Goal: Information Seeking & Learning: Learn about a topic

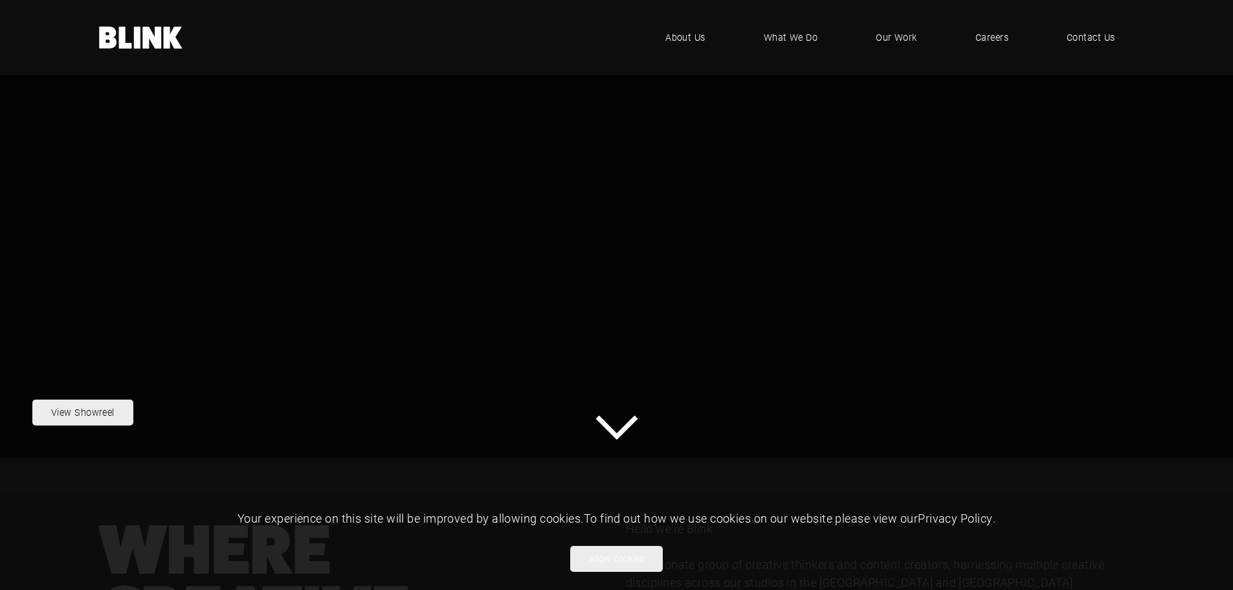
scroll to position [334, 0]
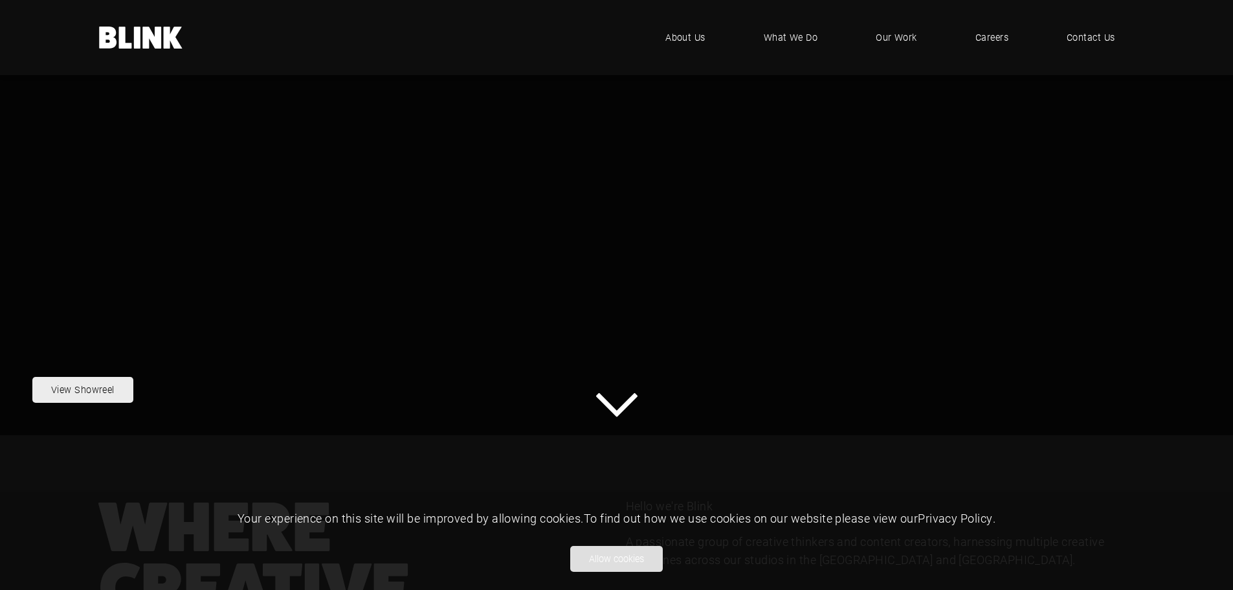
click at [623, 557] on button "Allow cookies" at bounding box center [616, 559] width 93 height 26
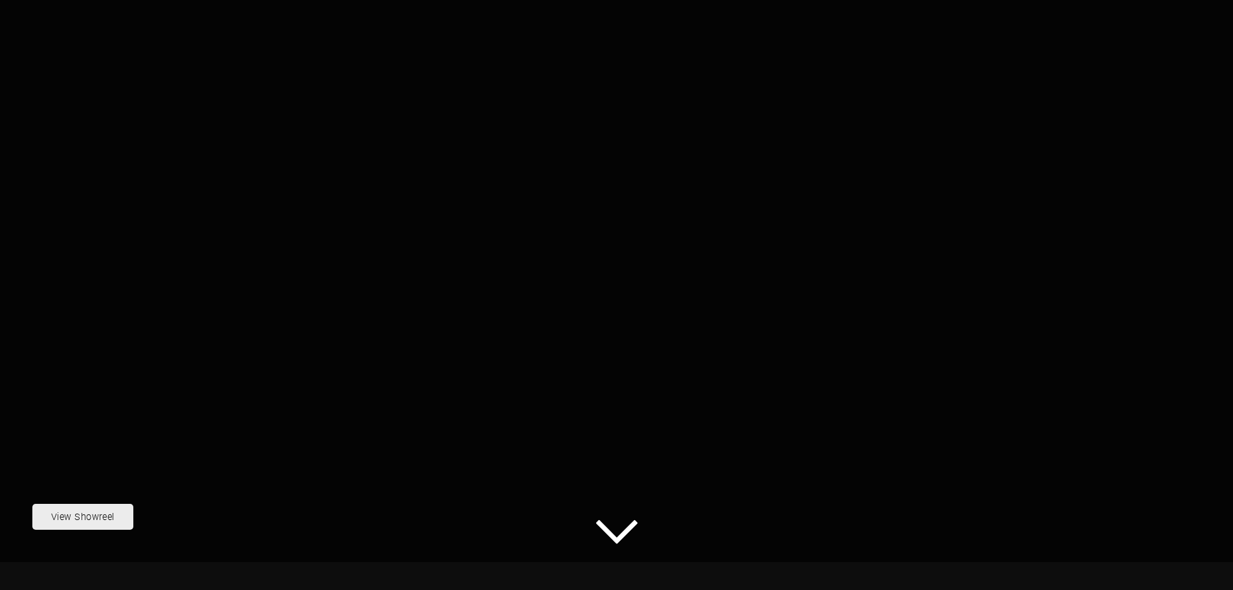
scroll to position [0, 0]
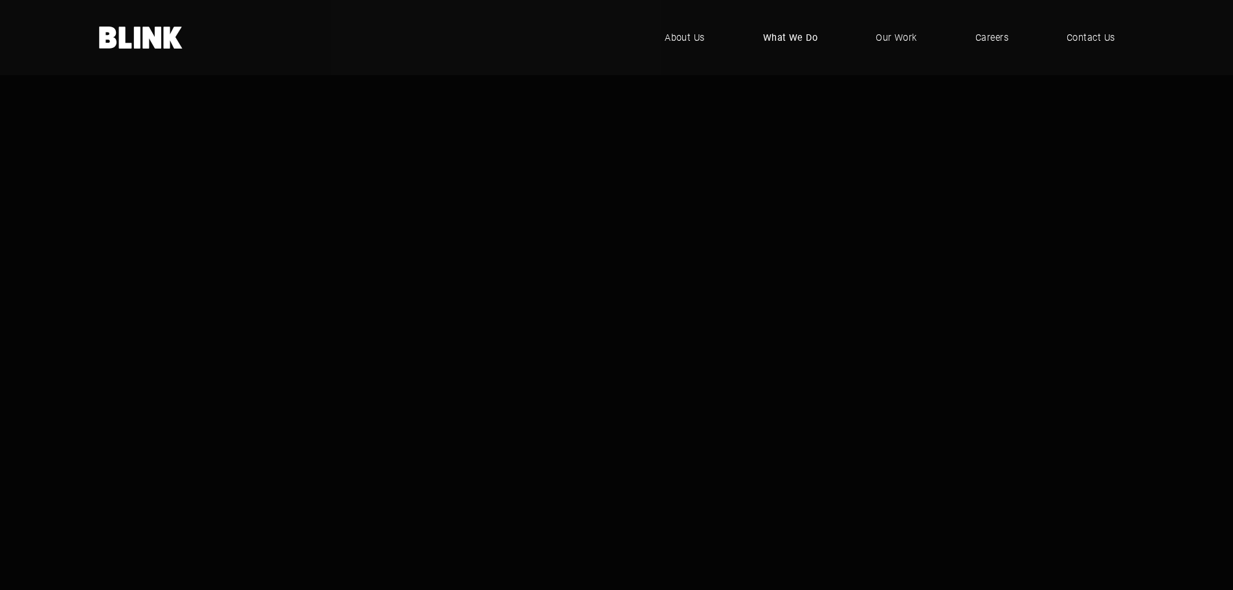
click at [799, 32] on span "What We Do" at bounding box center [790, 37] width 55 height 14
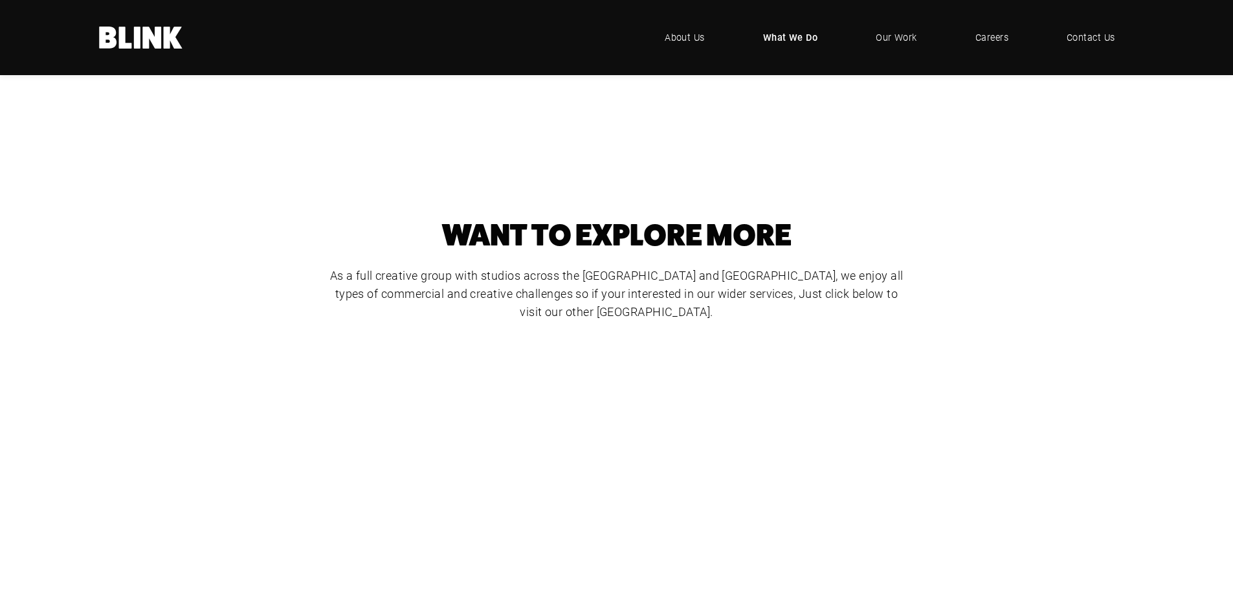
scroll to position [388, 0]
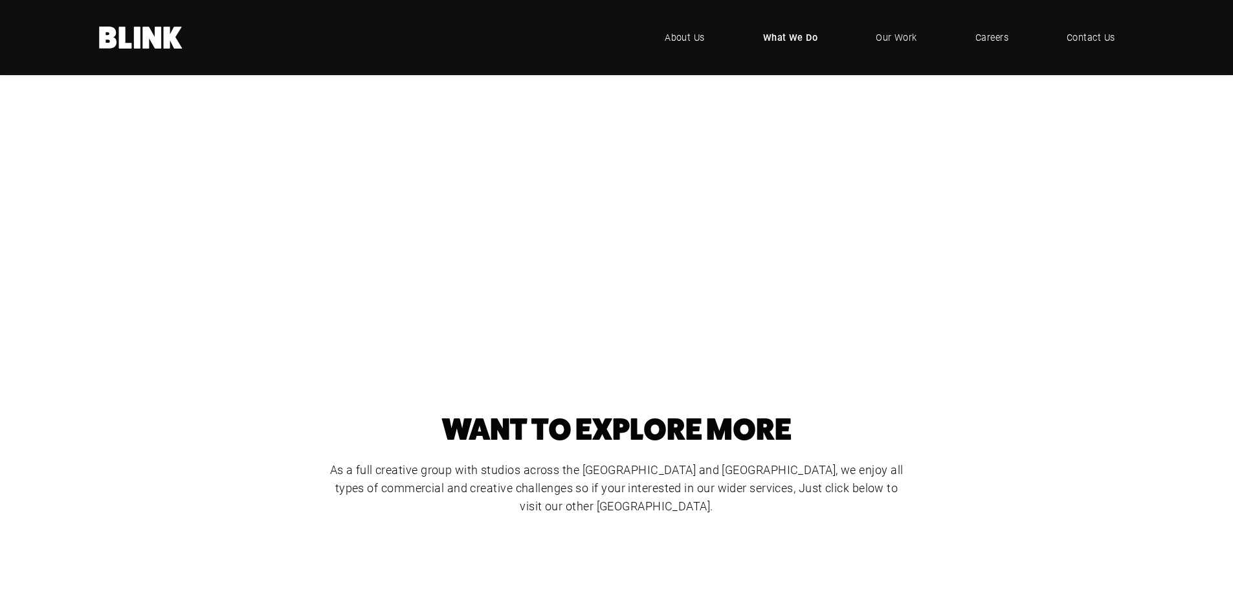
click at [0, 0] on div "Cut-Out Photography" at bounding box center [0, 0] width 0 height 0
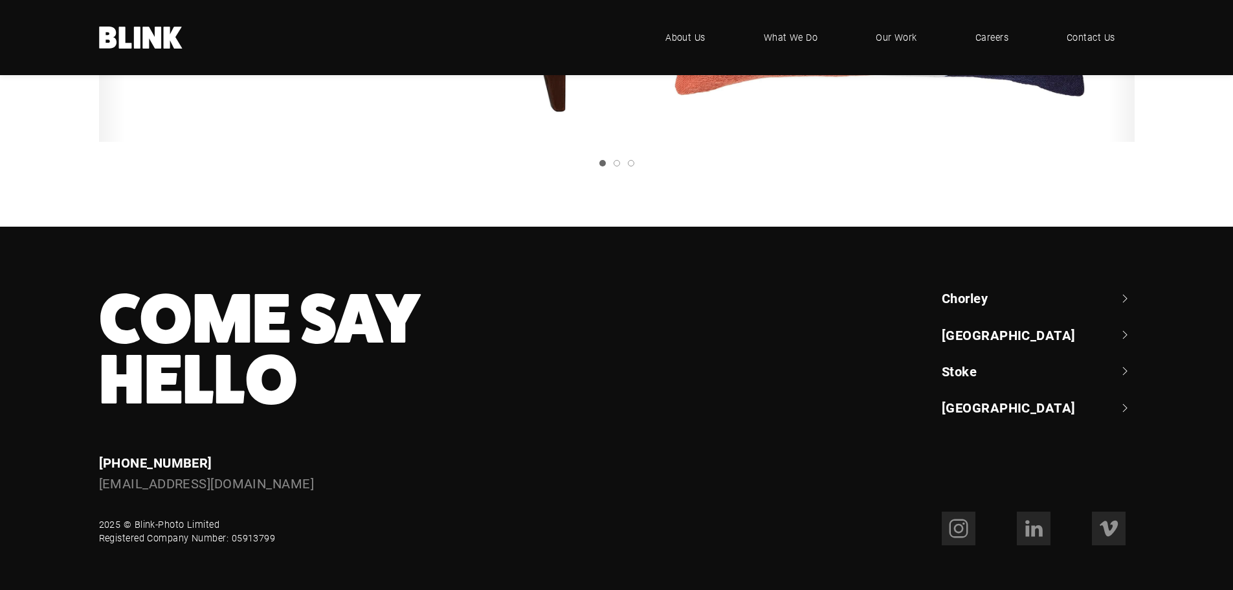
scroll to position [696, 0]
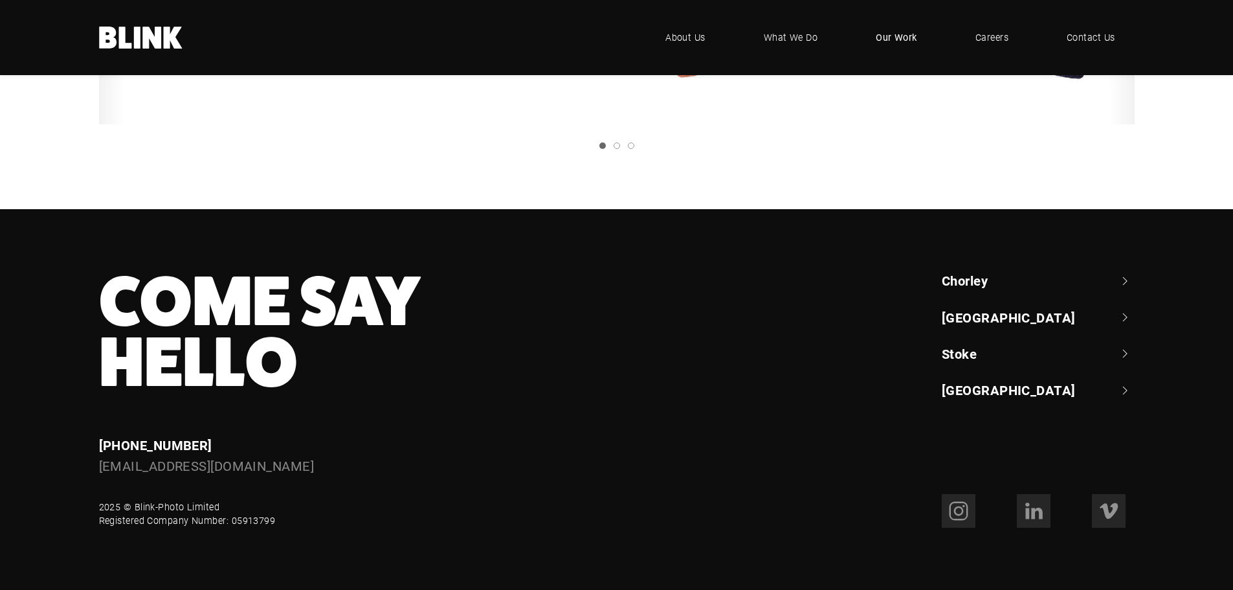
click at [887, 38] on span "Our Work" at bounding box center [896, 37] width 41 height 14
click at [0, 0] on div "Bedeck" at bounding box center [0, 0] width 0 height 0
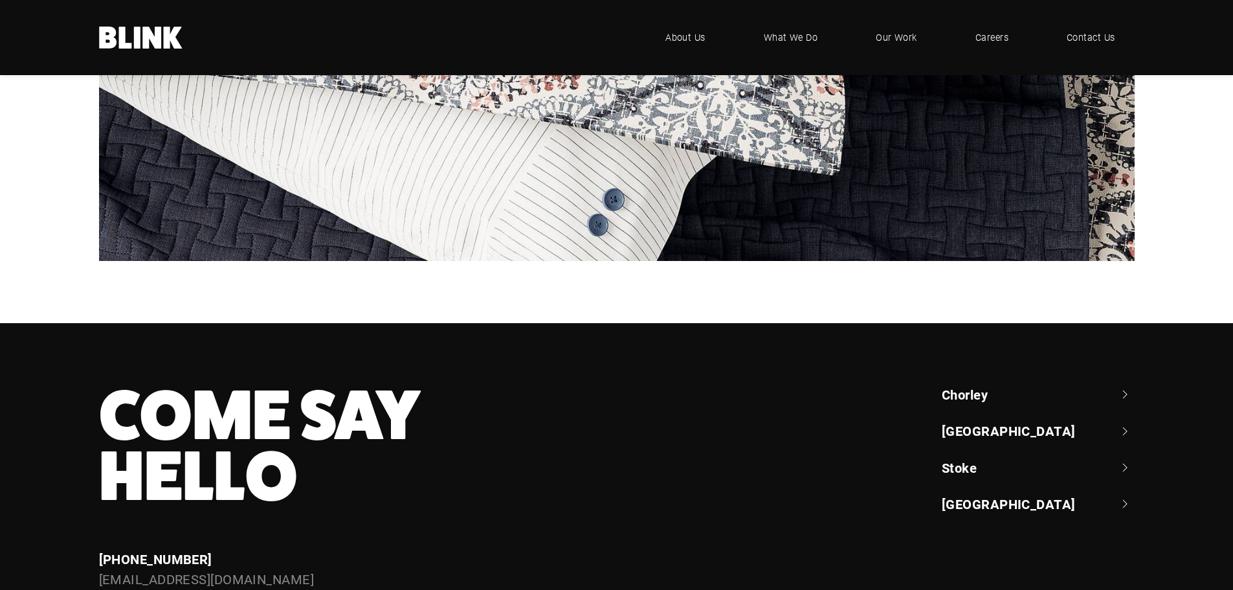
scroll to position [3567, 0]
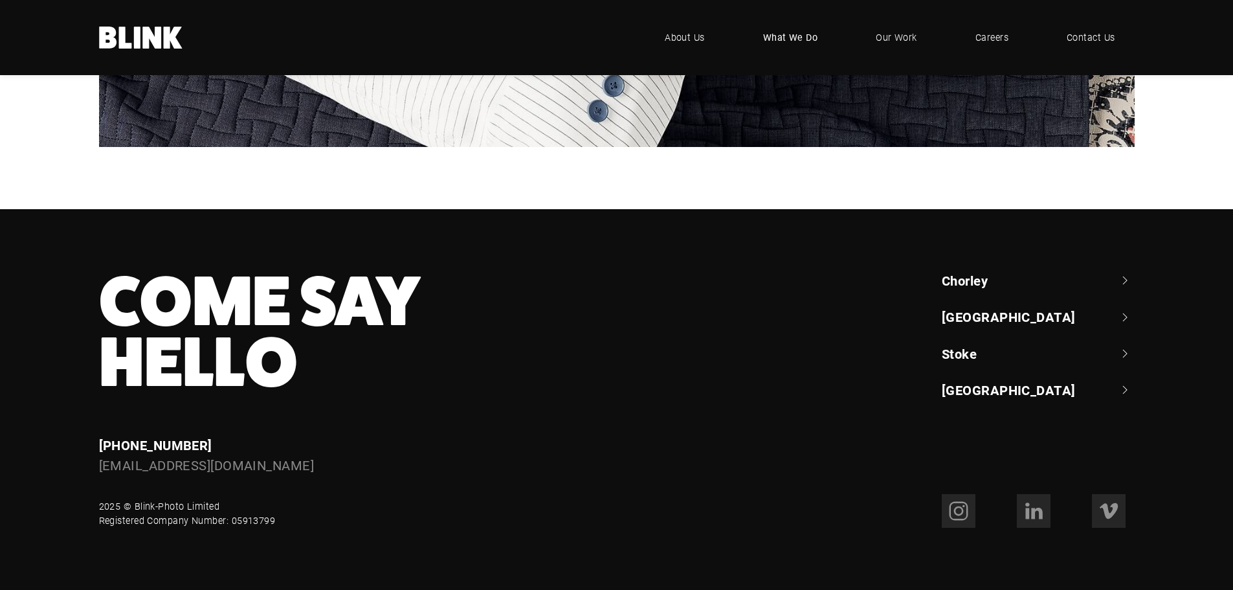
click at [794, 41] on span "What We Do" at bounding box center [790, 37] width 55 height 14
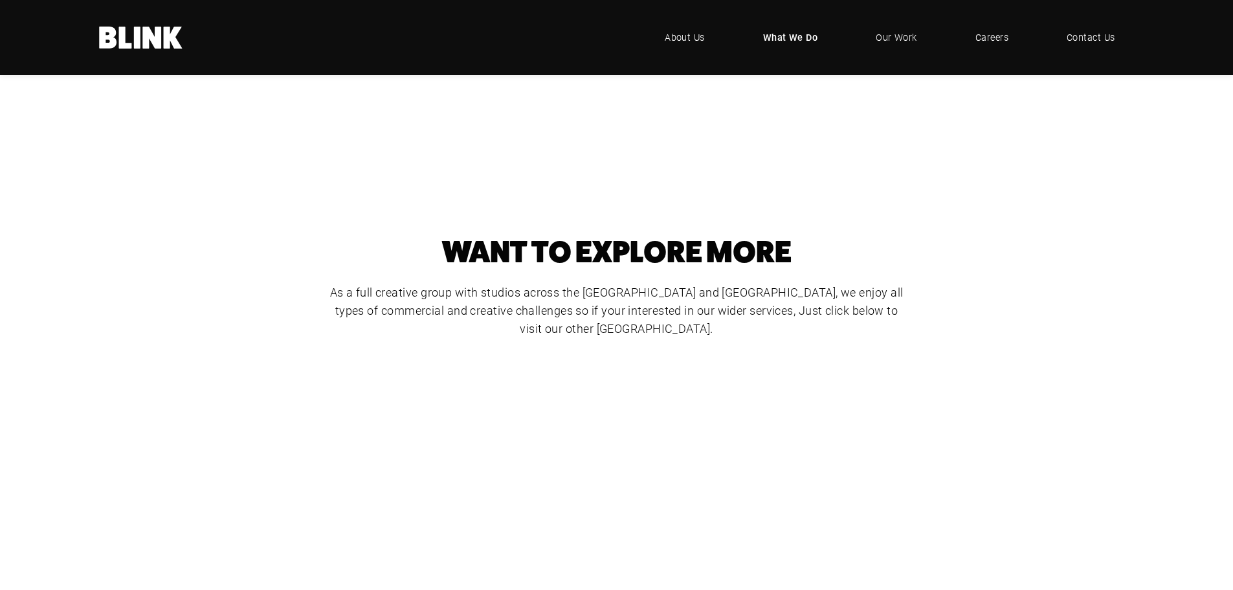
scroll to position [582, 0]
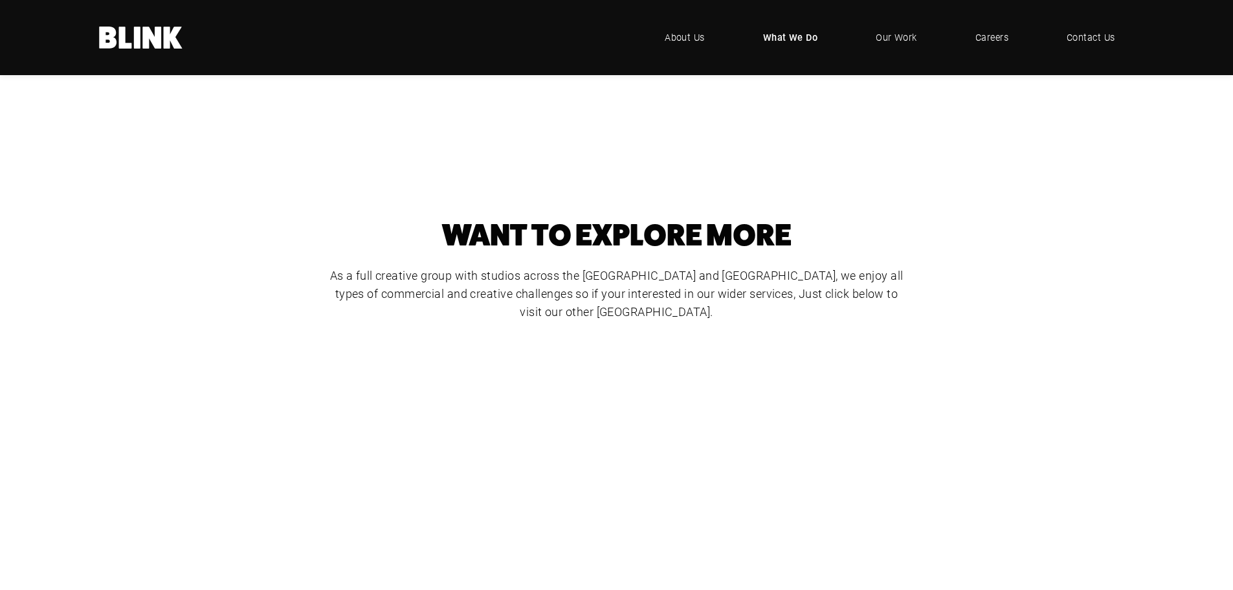
click at [0, 0] on div "CGI" at bounding box center [0, 0] width 0 height 0
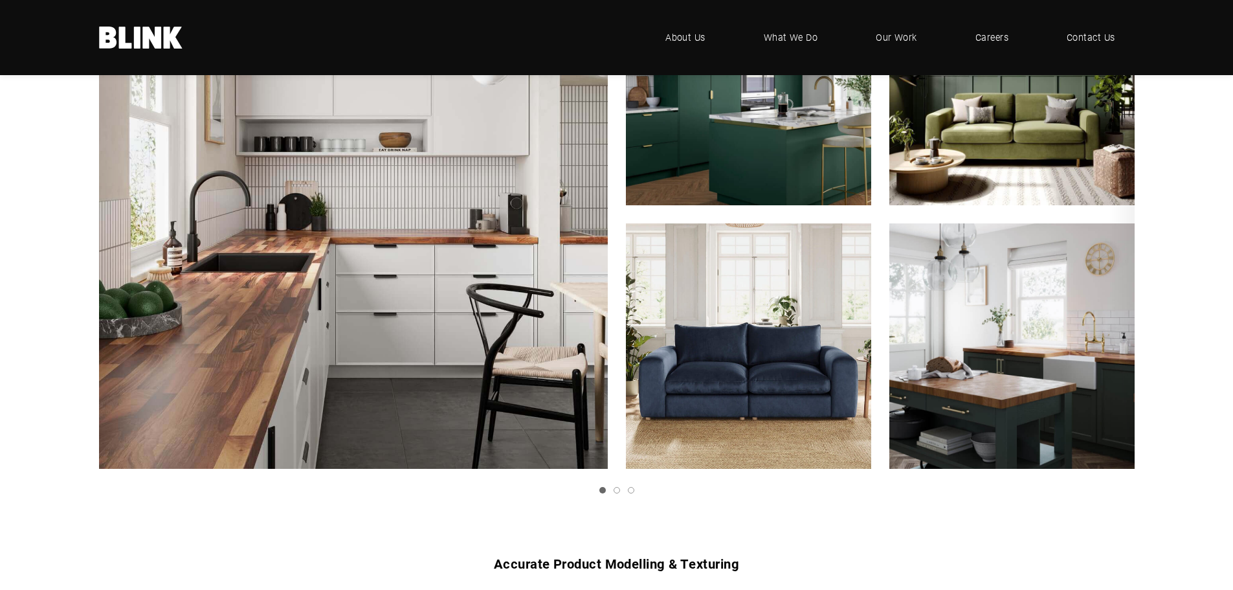
scroll to position [971, 0]
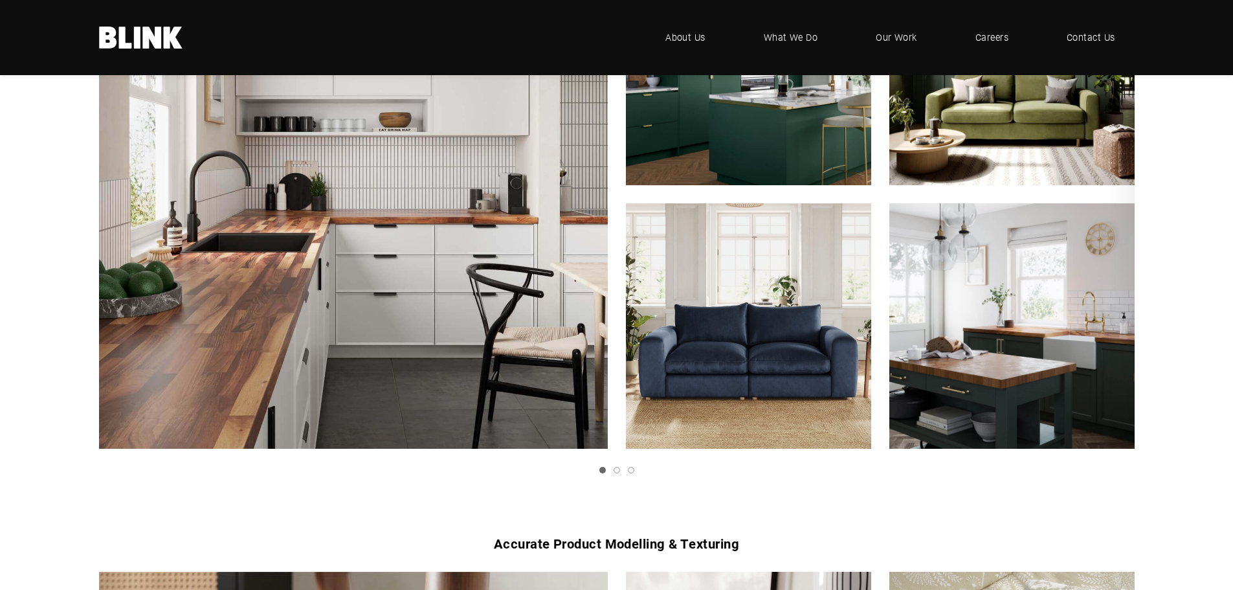
click at [764, 316] on img "1 of 3" at bounding box center [748, 326] width 270 height 270
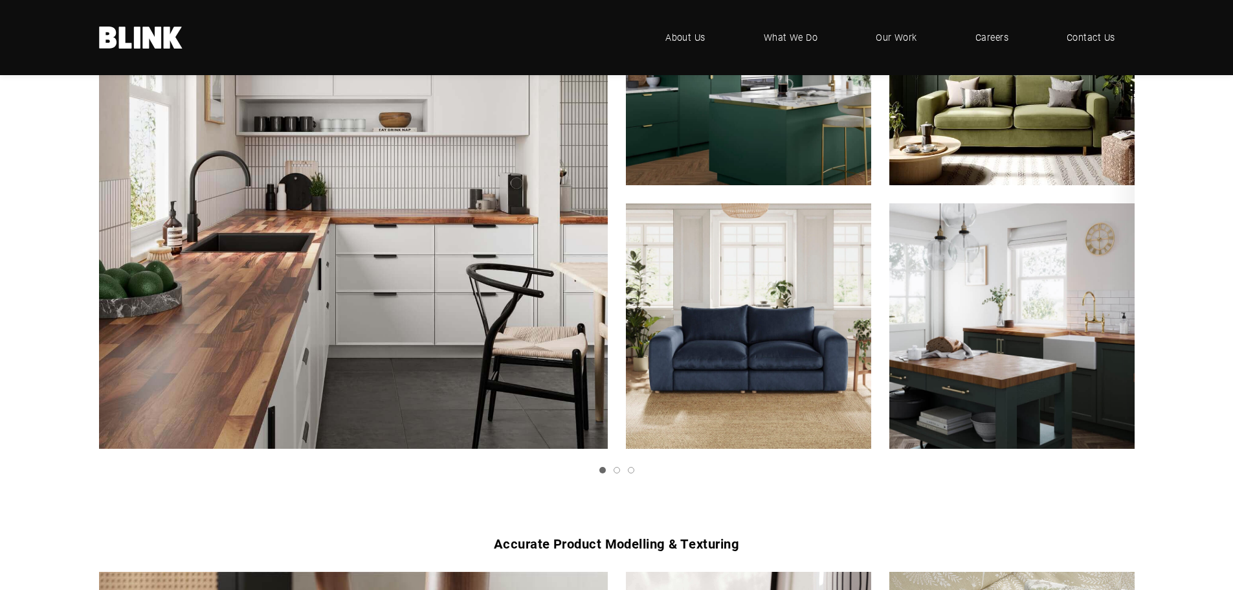
click at [1065, 131] on img "1 of 3" at bounding box center [1012, 63] width 270 height 270
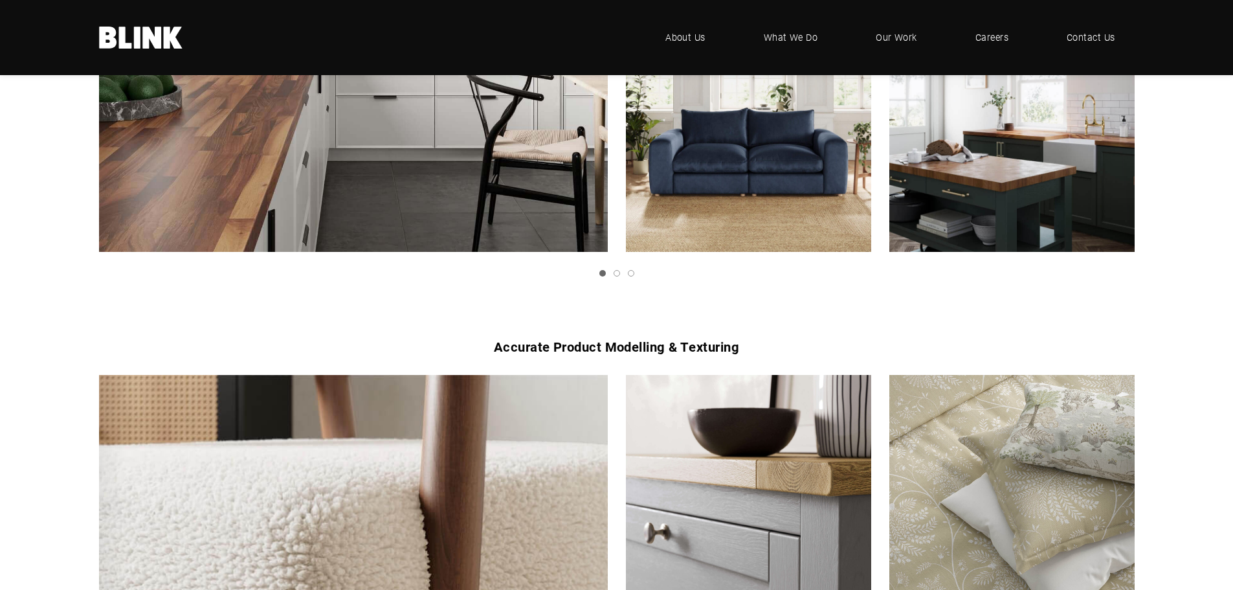
scroll to position [1100, 0]
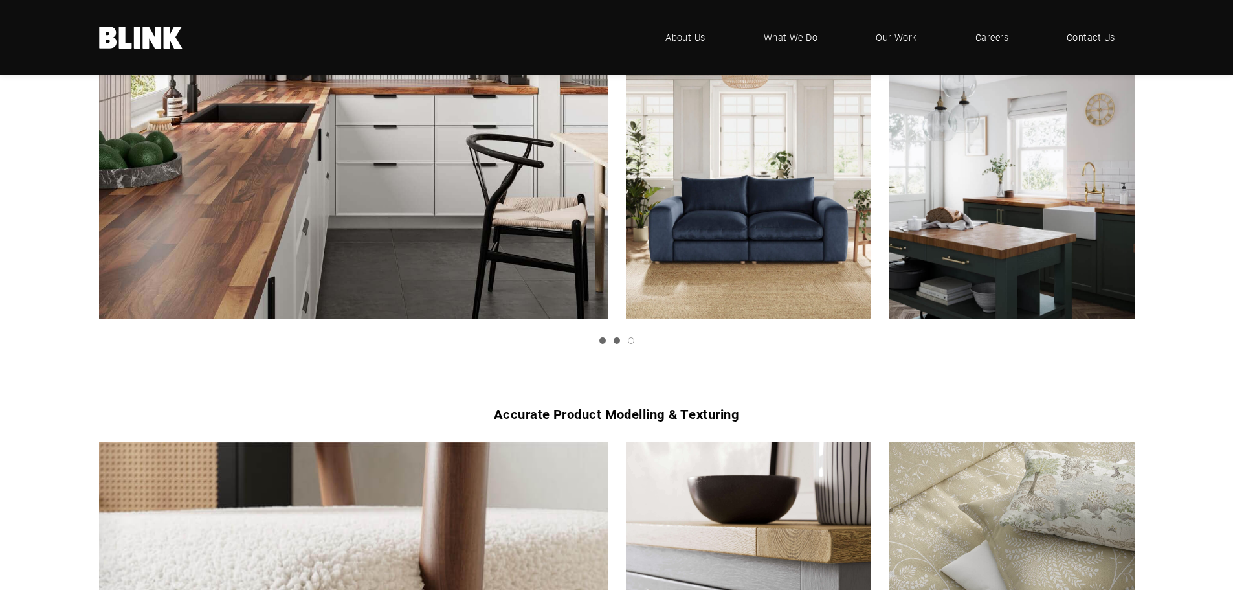
click at [617, 343] on link "Slide 2" at bounding box center [616, 340] width 6 height 6
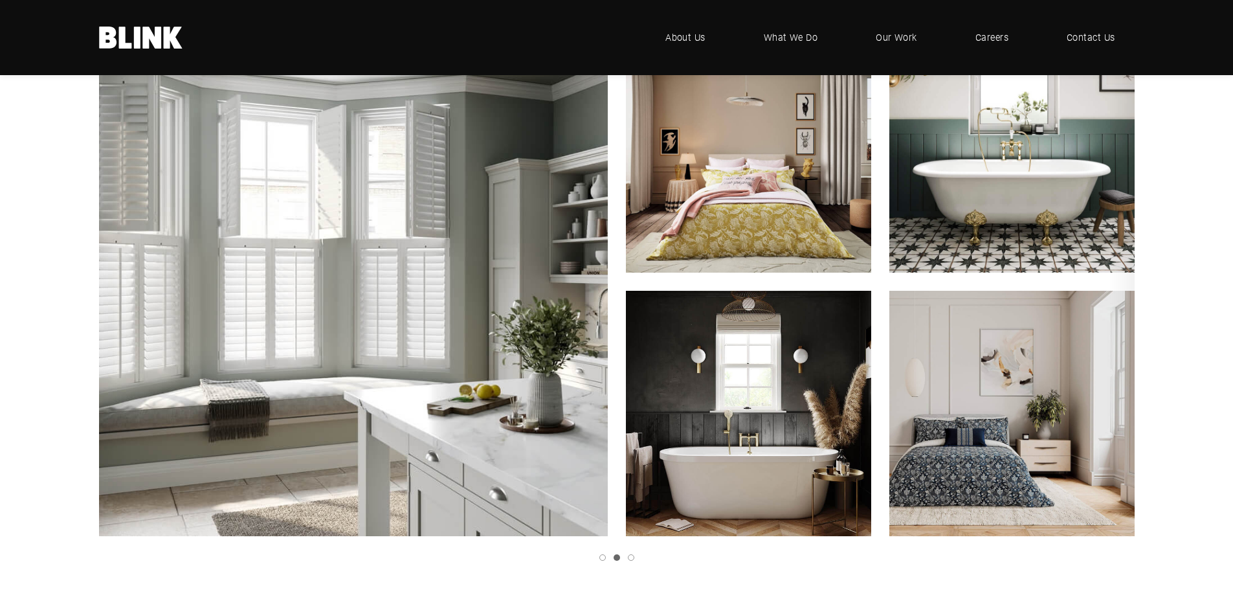
scroll to position [971, 0]
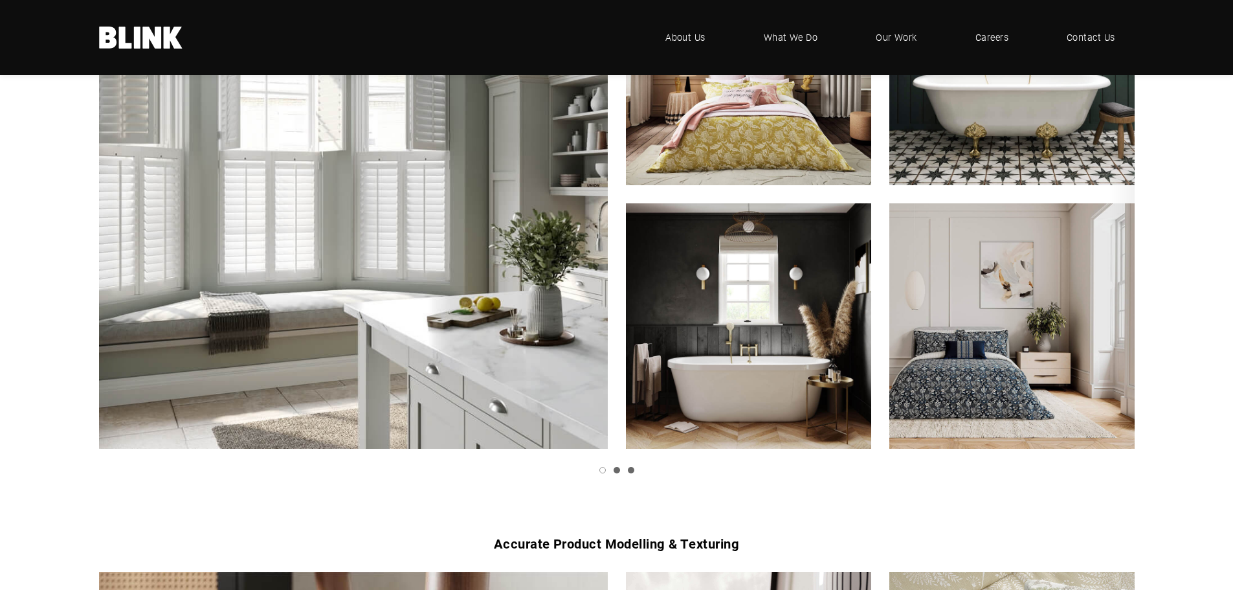
click at [632, 471] on link "Slide 3" at bounding box center [631, 470] width 6 height 6
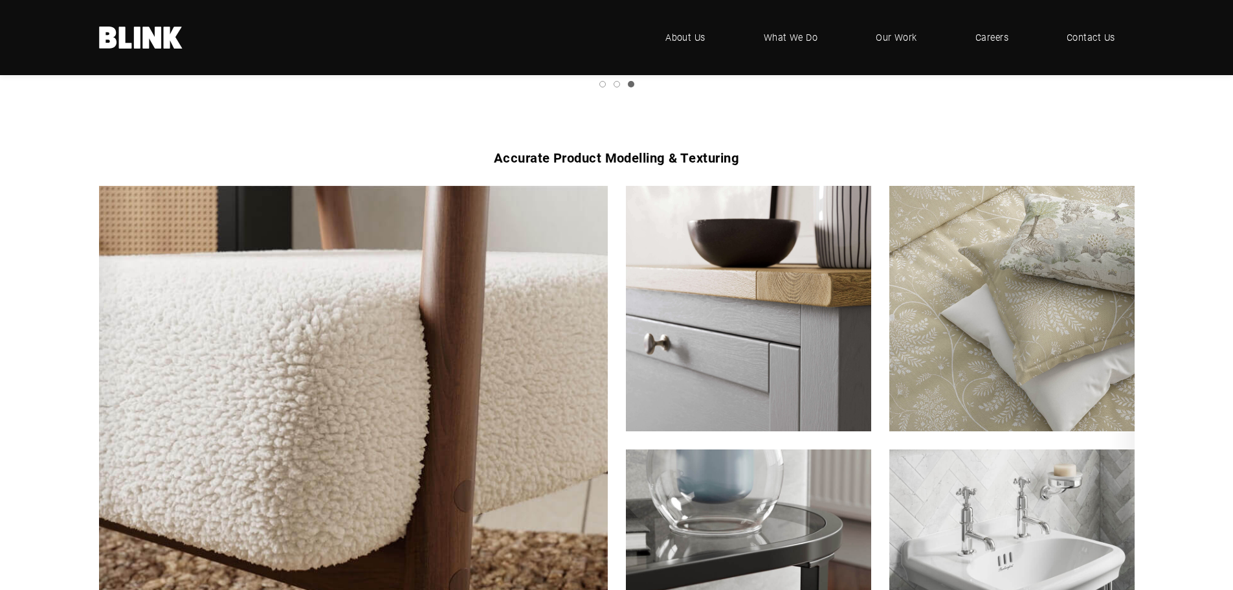
scroll to position [1359, 0]
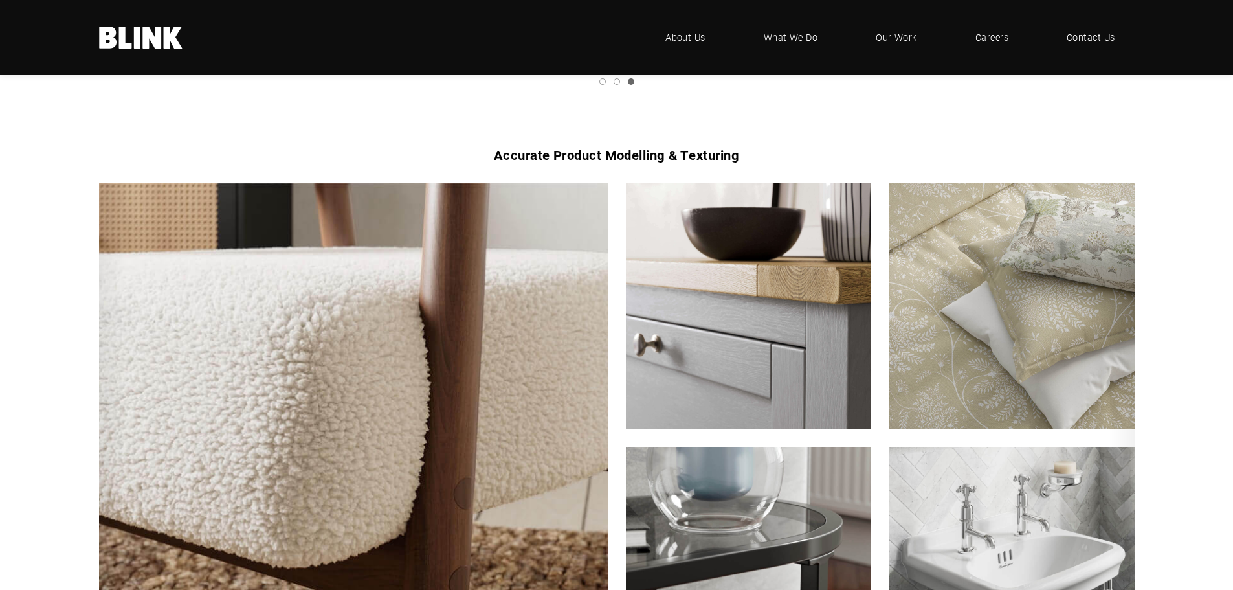
click at [805, 340] on img "1 of 3" at bounding box center [748, 306] width 270 height 270
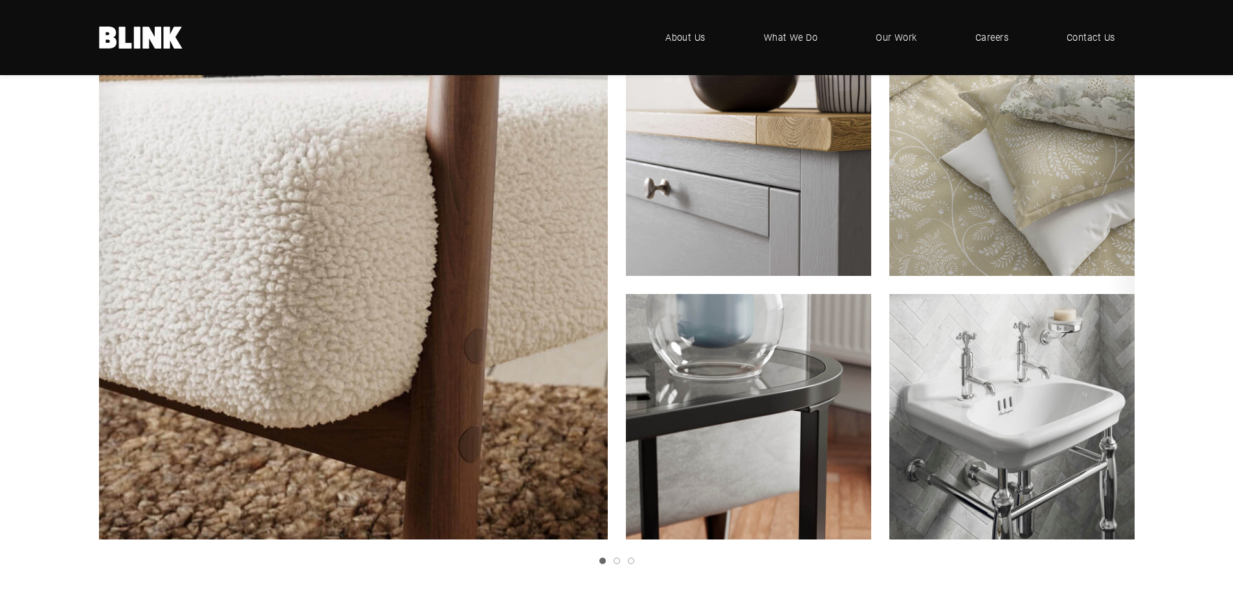
scroll to position [1488, 0]
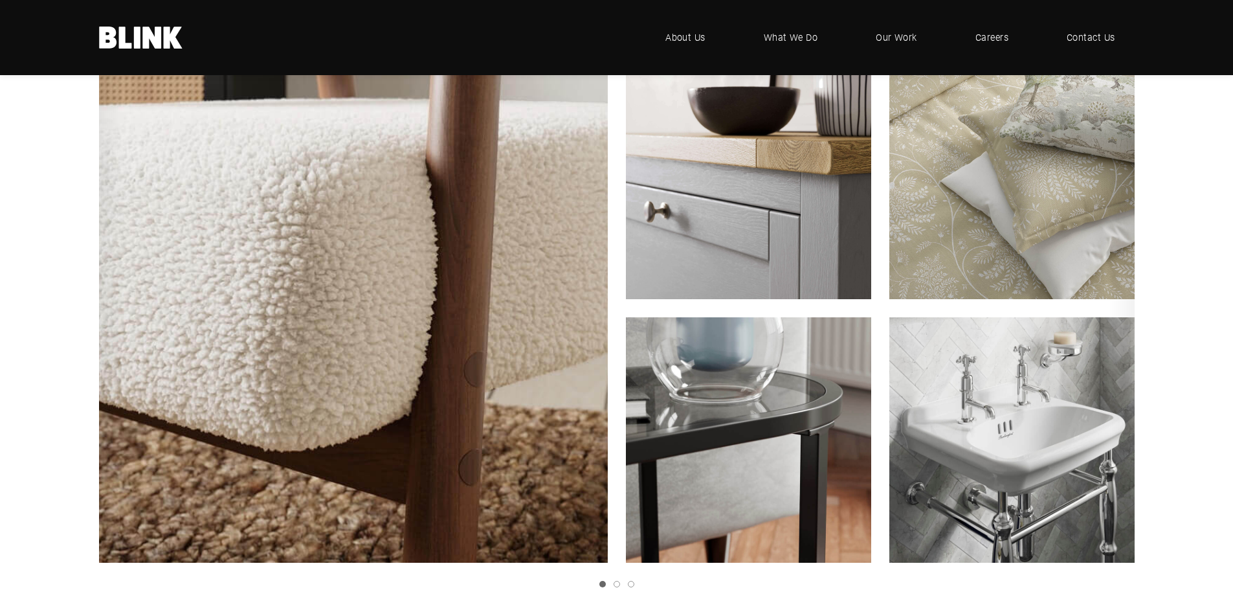
click at [467, 318] on img "1 of 3" at bounding box center [353, 308] width 560 height 560
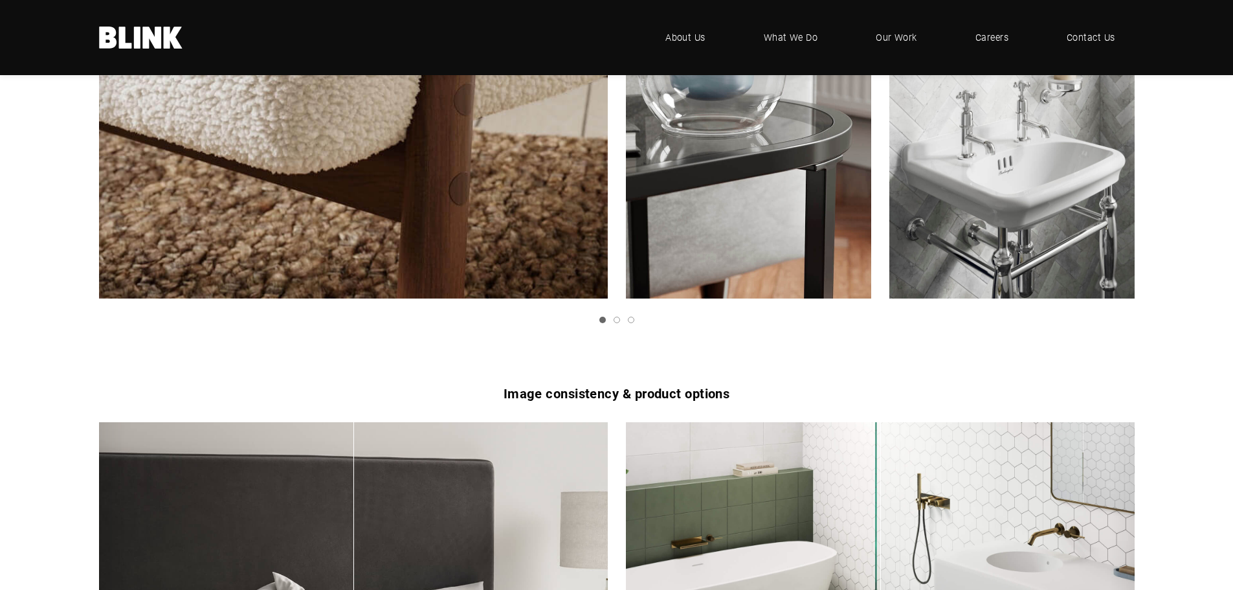
scroll to position [1812, 0]
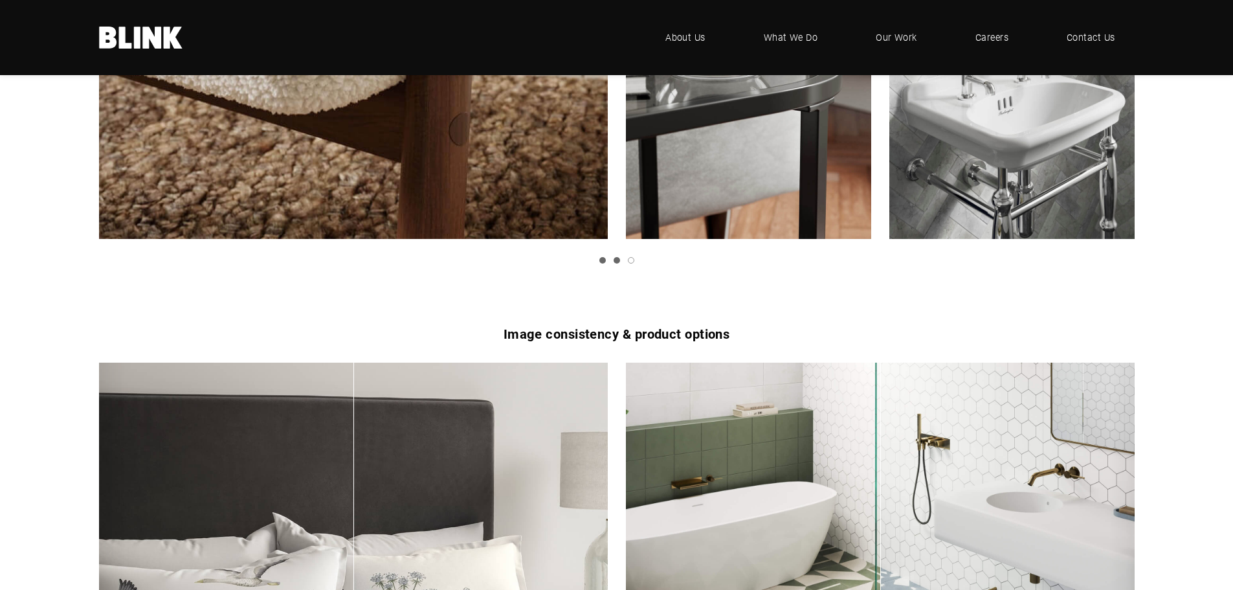
click at [619, 259] on link "Slide 2" at bounding box center [616, 260] width 6 height 6
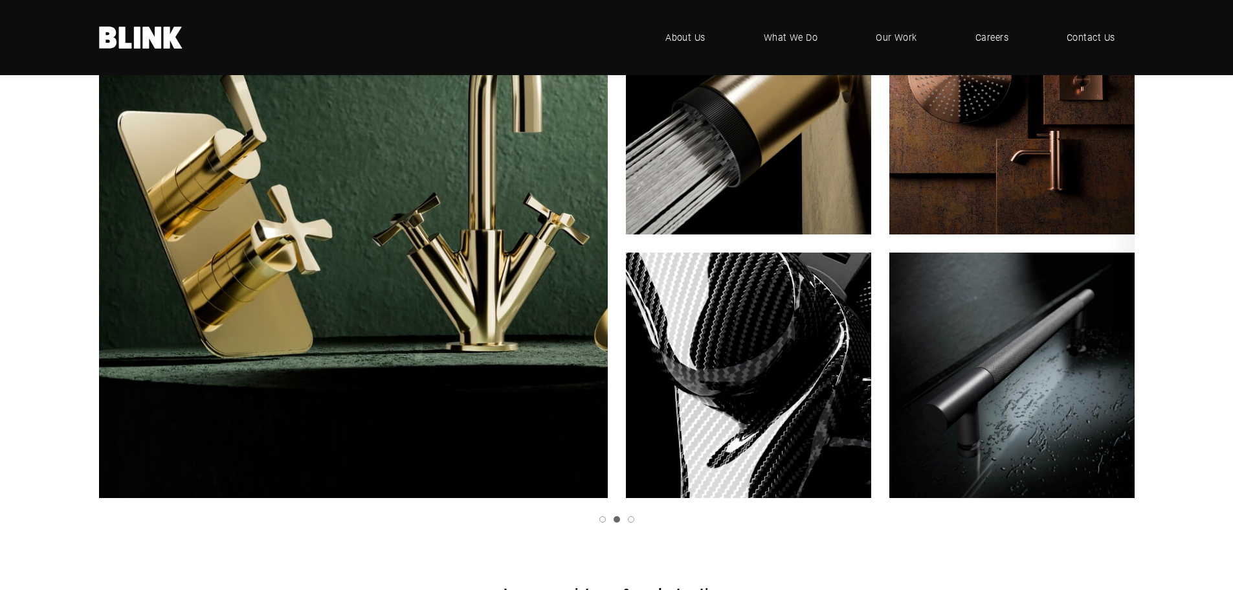
scroll to position [1488, 0]
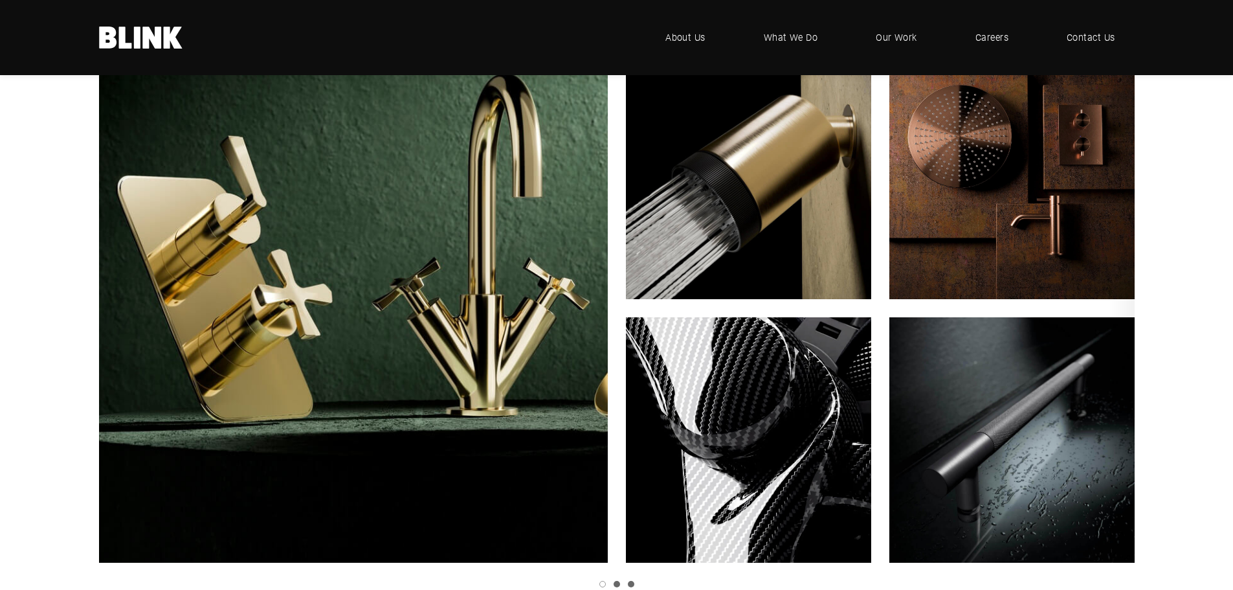
click at [632, 584] on link "Slide 3" at bounding box center [631, 583] width 6 height 6
